Goal: Information Seeking & Learning: Learn about a topic

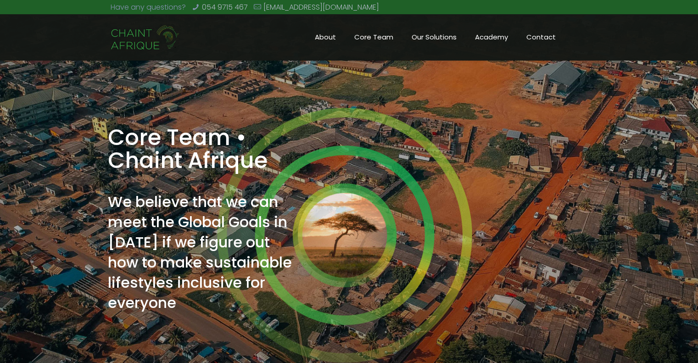
click at [137, 37] on img at bounding box center [145, 38] width 69 height 28
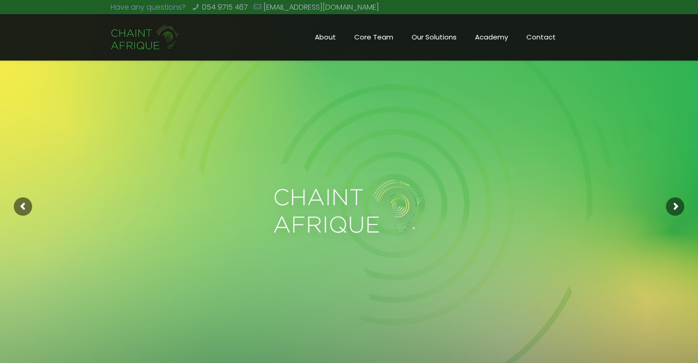
click at [370, 48] on link "Core Team" at bounding box center [373, 37] width 57 height 46
click at [370, 39] on span "Core Team" at bounding box center [373, 37] width 57 height 14
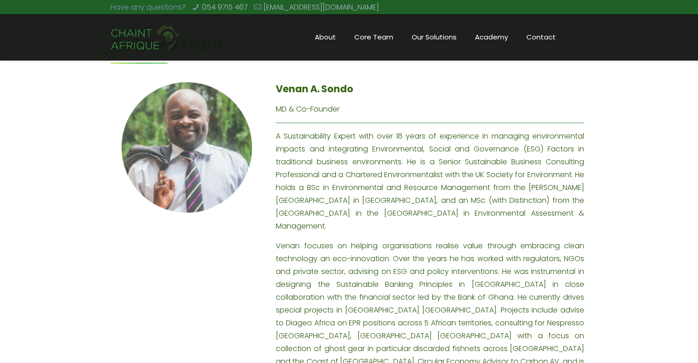
scroll to position [735, 0]
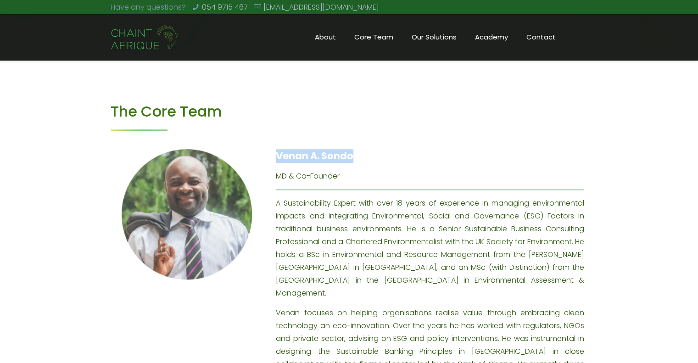
drag, startPoint x: 277, startPoint y: 156, endPoint x: 353, endPoint y: 161, distance: 75.5
click at [353, 161] on h4 "Venan A. Sondo" at bounding box center [430, 156] width 309 height 14
copy h4 "Venan A. Sondo"
click at [338, 226] on p "A Sustainability Expert with over 18 years of experience in managing environmen…" at bounding box center [430, 248] width 309 height 103
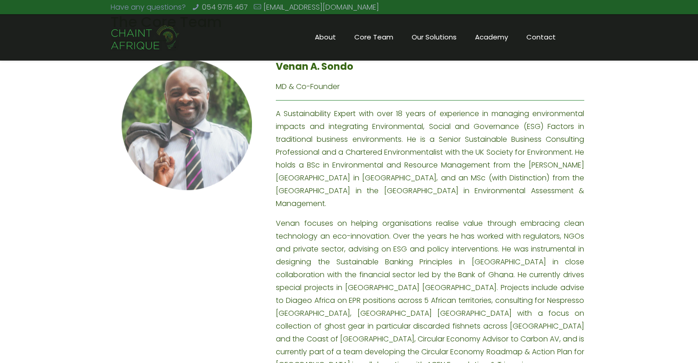
scroll to position [827, 0]
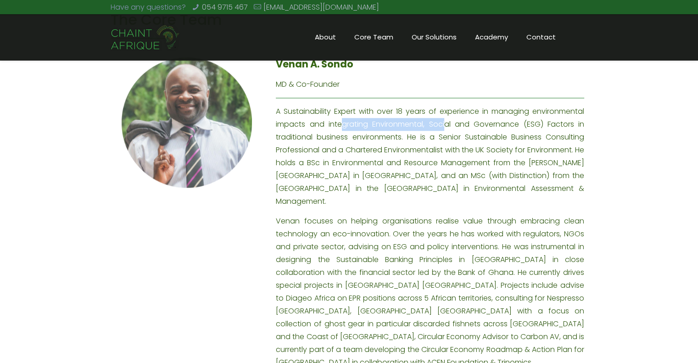
drag, startPoint x: 343, startPoint y: 129, endPoint x: 448, endPoint y: 128, distance: 105.2
click at [448, 128] on p "A Sustainability Expert with over 18 years of experience in managing environmen…" at bounding box center [430, 156] width 309 height 103
click at [498, 128] on p "A Sustainability Expert with over 18 years of experience in managing environmen…" at bounding box center [430, 156] width 309 height 103
drag, startPoint x: 310, startPoint y: 141, endPoint x: 406, endPoint y: 139, distance: 96.0
click at [392, 141] on p "A Sustainability Expert with over 18 years of experience in managing environmen…" at bounding box center [430, 156] width 309 height 103
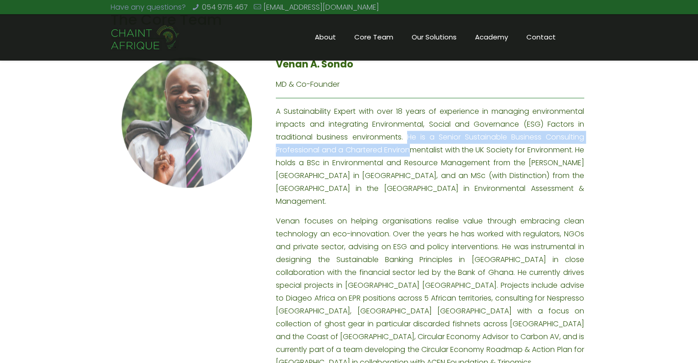
drag, startPoint x: 408, startPoint y: 137, endPoint x: 413, endPoint y: 150, distance: 13.4
click at [413, 150] on p "A Sustainability Expert with over 18 years of experience in managing environmen…" at bounding box center [430, 156] width 309 height 103
click at [417, 151] on p "A Sustainability Expert with over 18 years of experience in managing environmen…" at bounding box center [430, 156] width 309 height 103
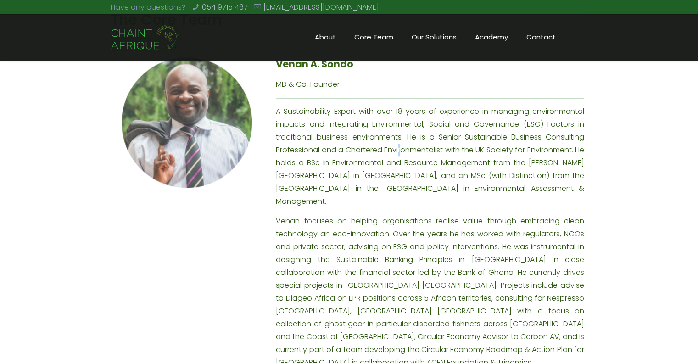
drag, startPoint x: 401, startPoint y: 150, endPoint x: 404, endPoint y: 156, distance: 6.0
click at [404, 156] on p "A Sustainability Expert with over 18 years of experience in managing environmen…" at bounding box center [430, 156] width 309 height 103
click at [410, 165] on p "A Sustainability Expert with over 18 years of experience in managing environmen…" at bounding box center [430, 156] width 309 height 103
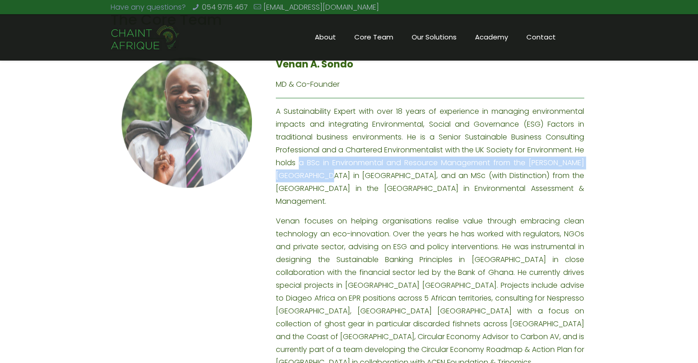
drag, startPoint x: 311, startPoint y: 165, endPoint x: 325, endPoint y: 176, distance: 18.3
click at [325, 176] on p "A Sustainability Expert with over 18 years of experience in managing environmen…" at bounding box center [430, 156] width 309 height 103
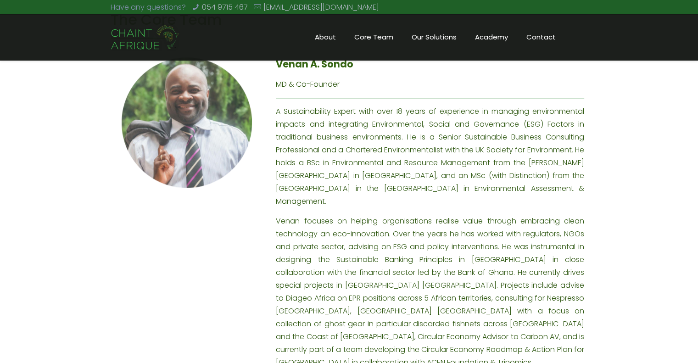
click at [352, 179] on p "A Sustainability Expert with over 18 years of experience in managing environmen…" at bounding box center [430, 156] width 309 height 103
click at [356, 177] on p "A Sustainability Expert with over 18 years of experience in managing environmen…" at bounding box center [430, 156] width 309 height 103
click at [404, 175] on p "A Sustainability Expert with over 18 years of experience in managing environmen…" at bounding box center [430, 156] width 309 height 103
click at [406, 177] on p "A Sustainability Expert with over 18 years of experience in managing environmen…" at bounding box center [430, 156] width 309 height 103
click at [414, 189] on p "A Sustainability Expert with over 18 years of experience in managing environmen…" at bounding box center [430, 156] width 309 height 103
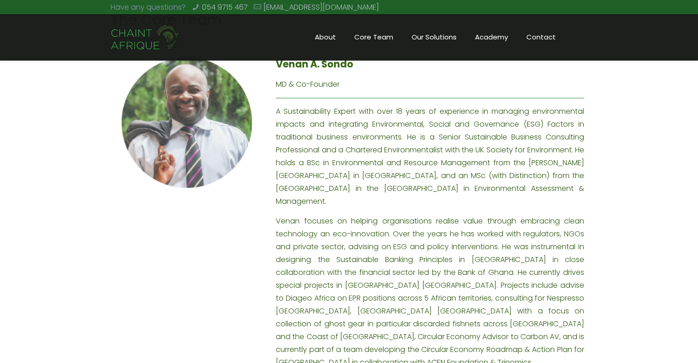
scroll to position [873, 0]
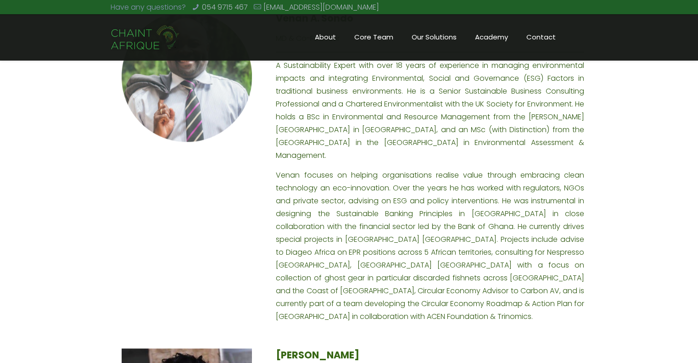
click at [397, 169] on p "Venan focuses on helping organisations realise value through embracing clean te…" at bounding box center [430, 246] width 309 height 154
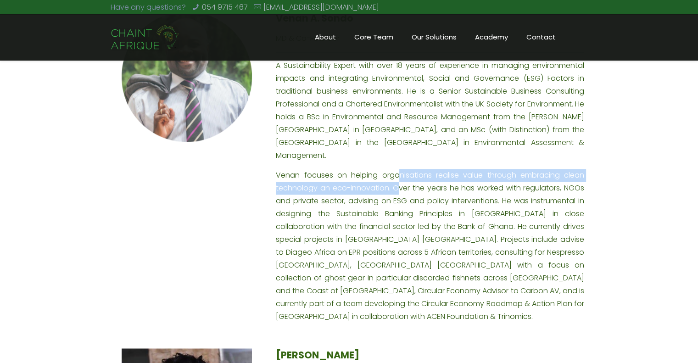
drag, startPoint x: 396, startPoint y: 162, endPoint x: 396, endPoint y: 170, distance: 8.3
click at [396, 170] on p "Venan focuses on helping organisations realise value through embracing clean te…" at bounding box center [430, 246] width 309 height 154
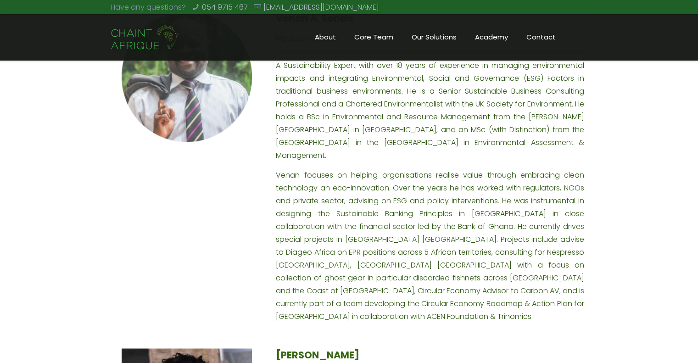
click at [412, 175] on p "Venan focuses on helping organisations realise value through embracing clean te…" at bounding box center [430, 246] width 309 height 154
click at [416, 147] on p "A Sustainability Expert with over 18 years of experience in managing environmen…" at bounding box center [430, 110] width 309 height 103
click at [386, 191] on p "Venan focuses on helping organisations realise value through embracing clean te…" at bounding box center [430, 246] width 309 height 154
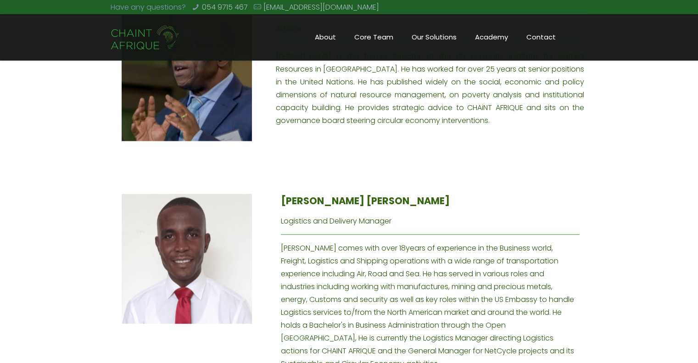
scroll to position [1699, 0]
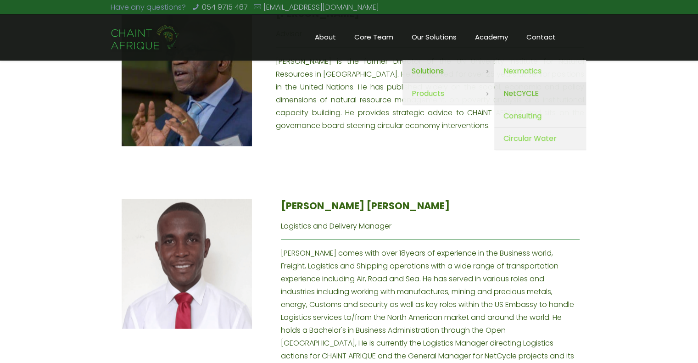
click at [530, 95] on span "NetCYCLE" at bounding box center [521, 93] width 35 height 13
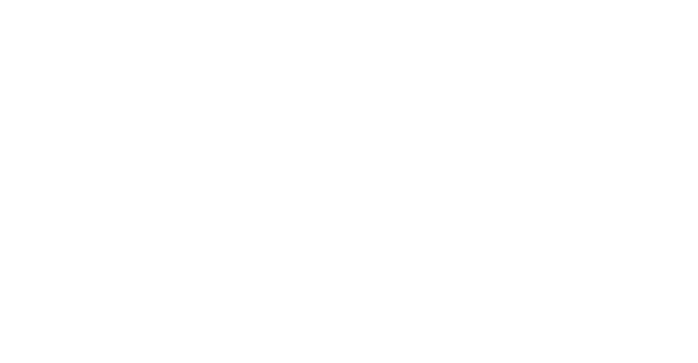
scroll to position [1699, 0]
